Goal: Transaction & Acquisition: Download file/media

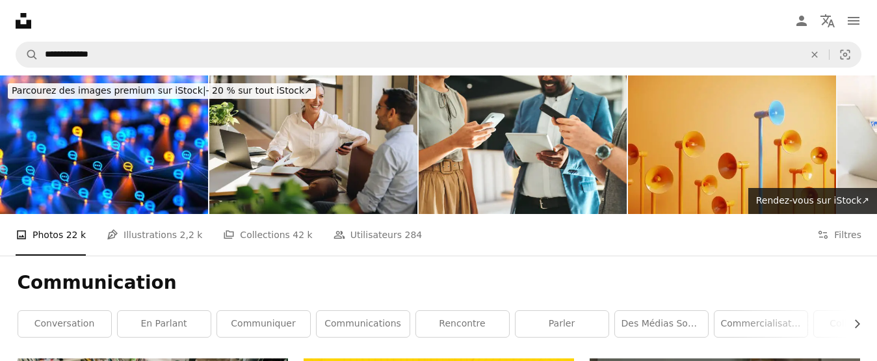
scroll to position [3718, 0]
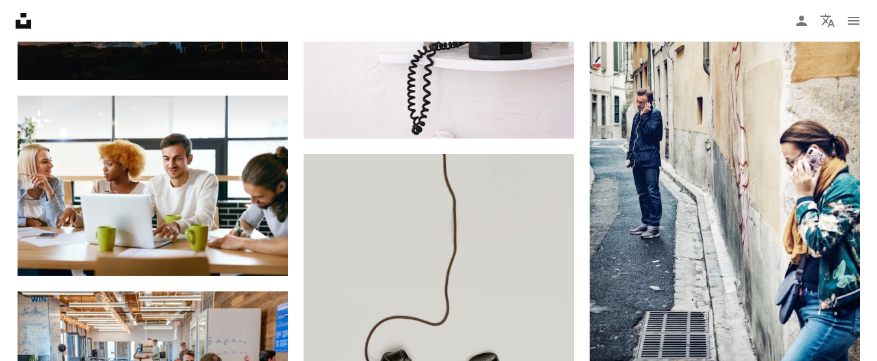
scroll to position [5035, 0]
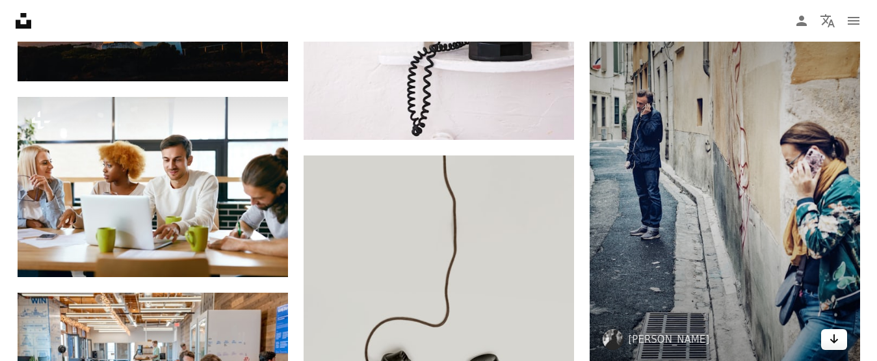
click at [836, 343] on icon "Arrow pointing down" at bounding box center [834, 339] width 10 height 16
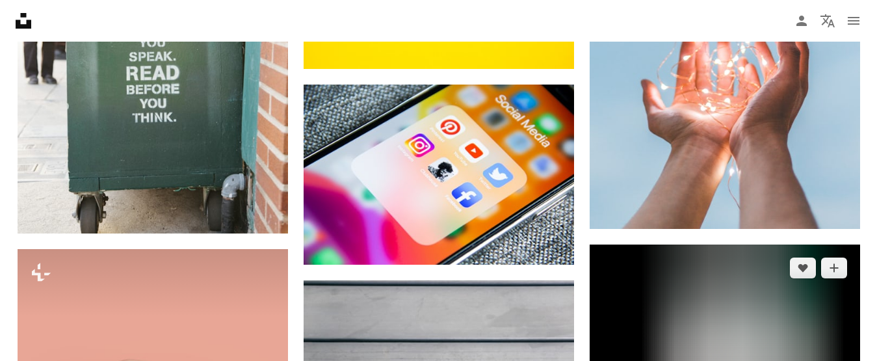
scroll to position [5919, 0]
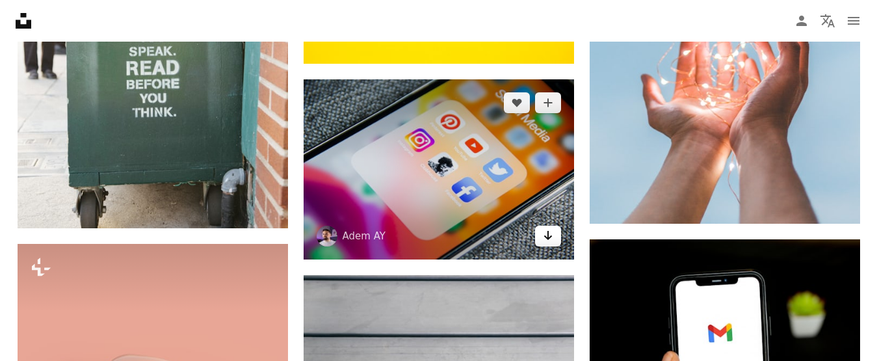
click at [547, 237] on icon "Télécharger" at bounding box center [547, 235] width 8 height 9
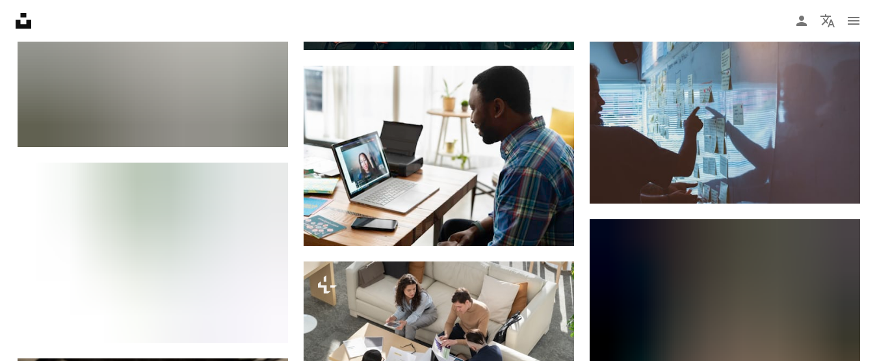
scroll to position [6976, 0]
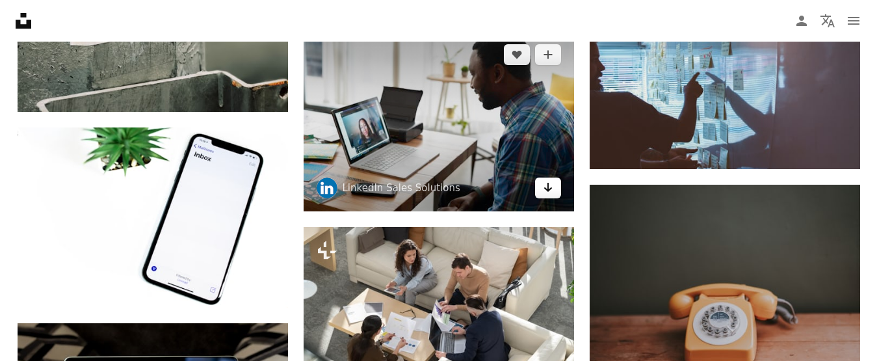
click at [547, 187] on icon "Arrow pointing down" at bounding box center [548, 187] width 10 height 16
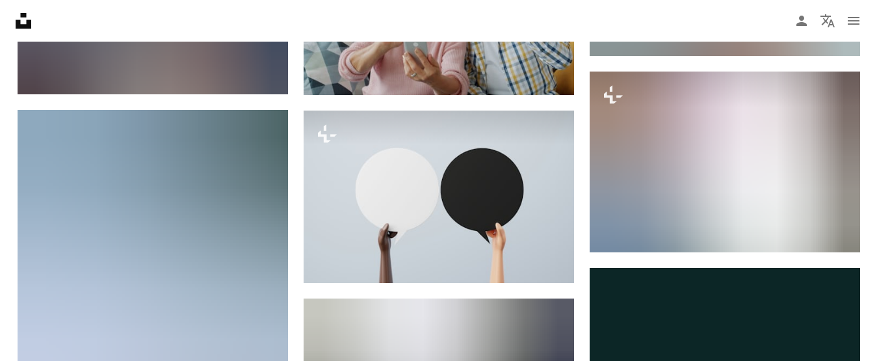
scroll to position [33805, 0]
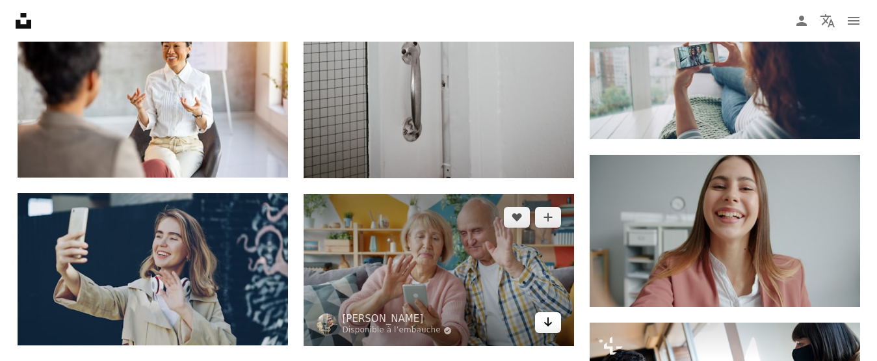
click at [547, 317] on icon "Télécharger" at bounding box center [547, 321] width 8 height 9
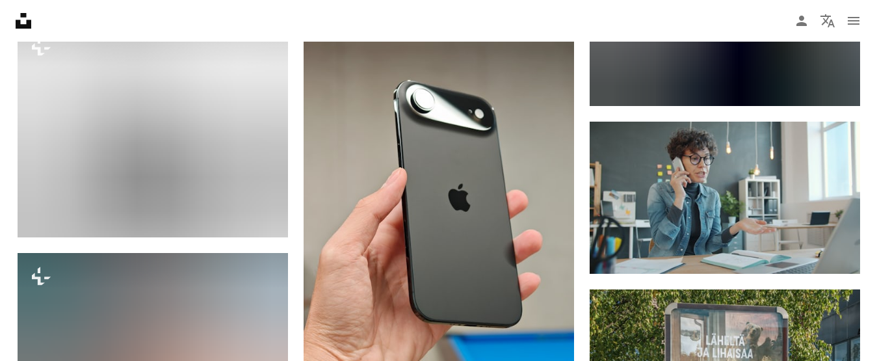
scroll to position [63858, 0]
